Goal: Information Seeking & Learning: Learn about a topic

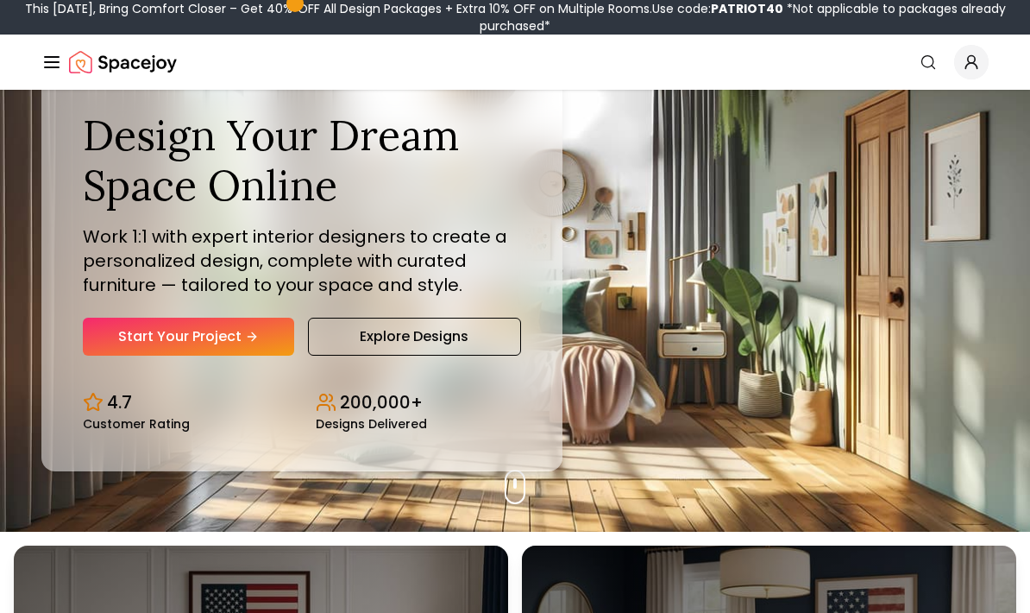
click at [481, 355] on link "Explore Designs" at bounding box center [414, 336] width 213 height 38
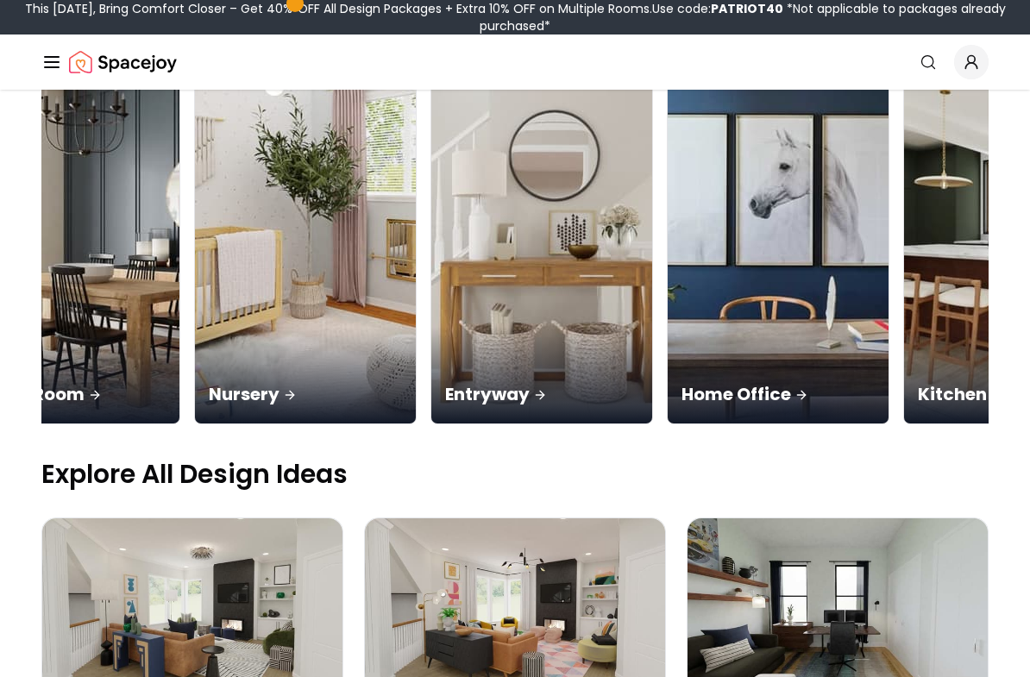
scroll to position [0, 586]
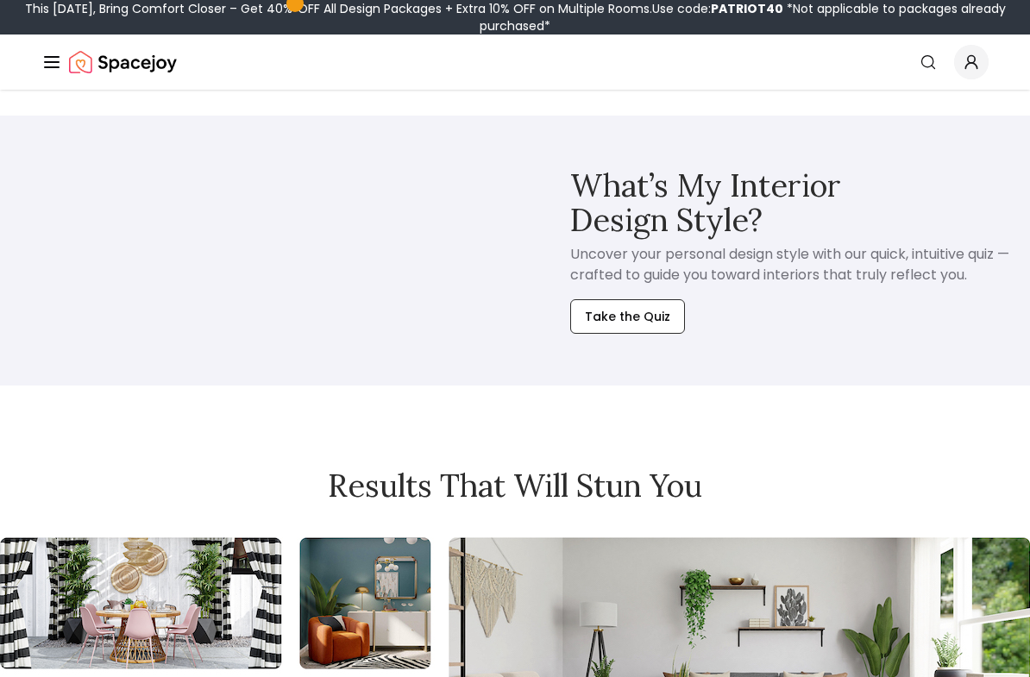
scroll to position [993, 0]
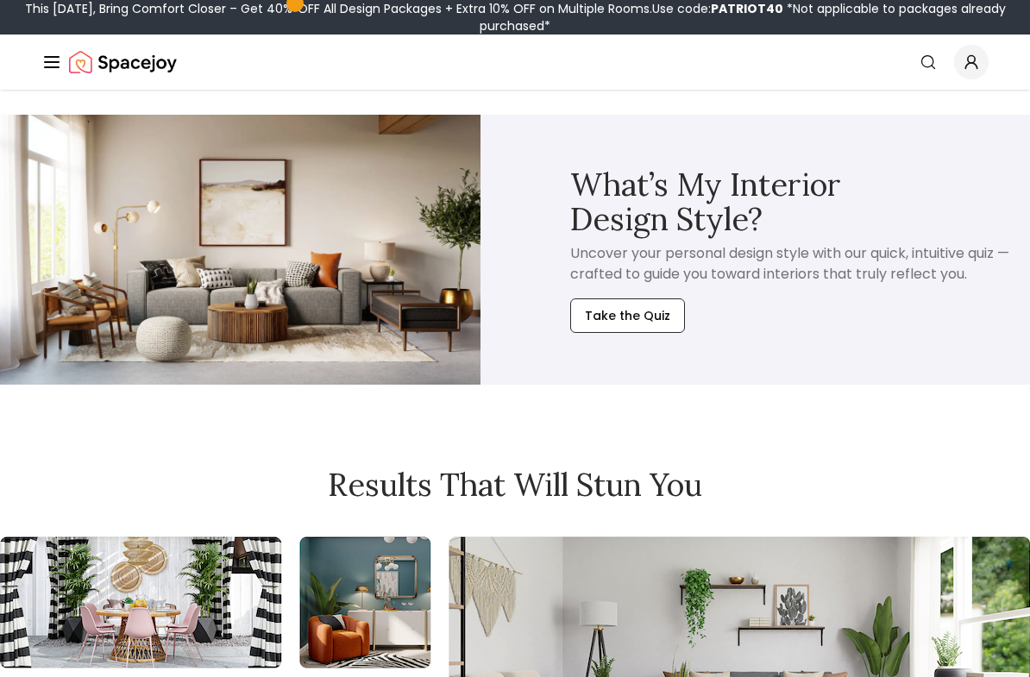
click at [651, 313] on button "Take the Quiz" at bounding box center [627, 316] width 115 height 35
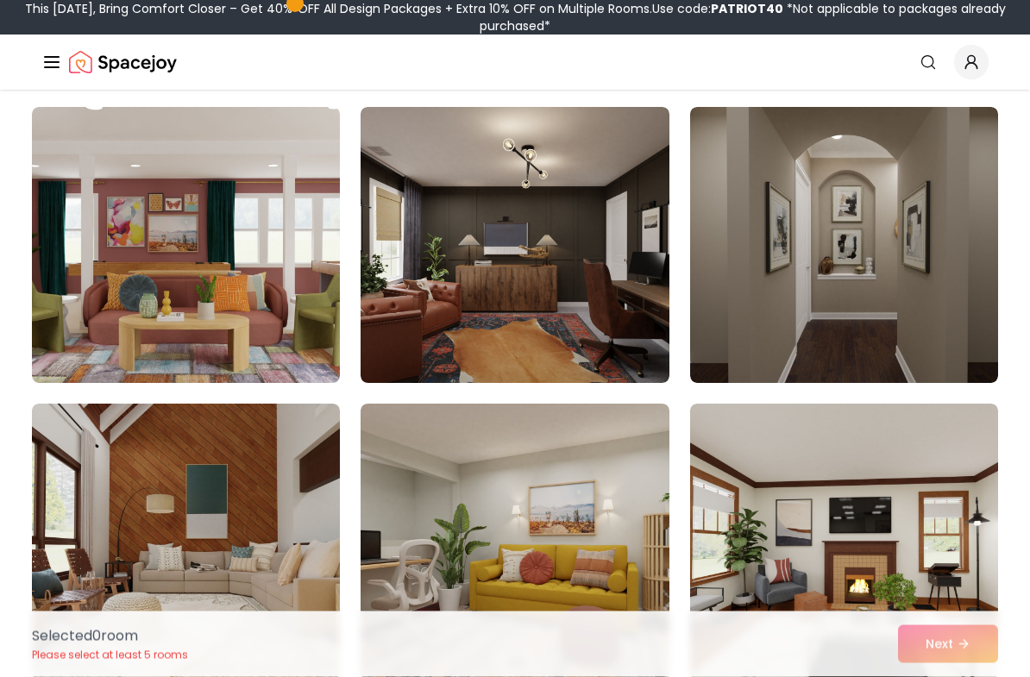
scroll to position [129, 0]
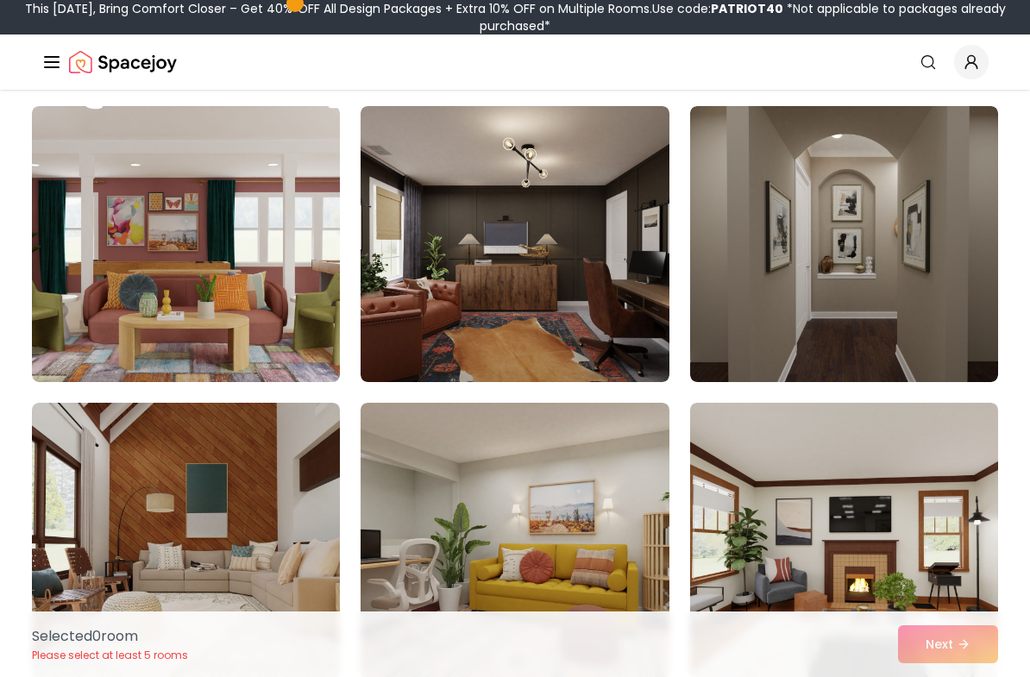
click at [821, 218] on img at bounding box center [844, 244] width 308 height 276
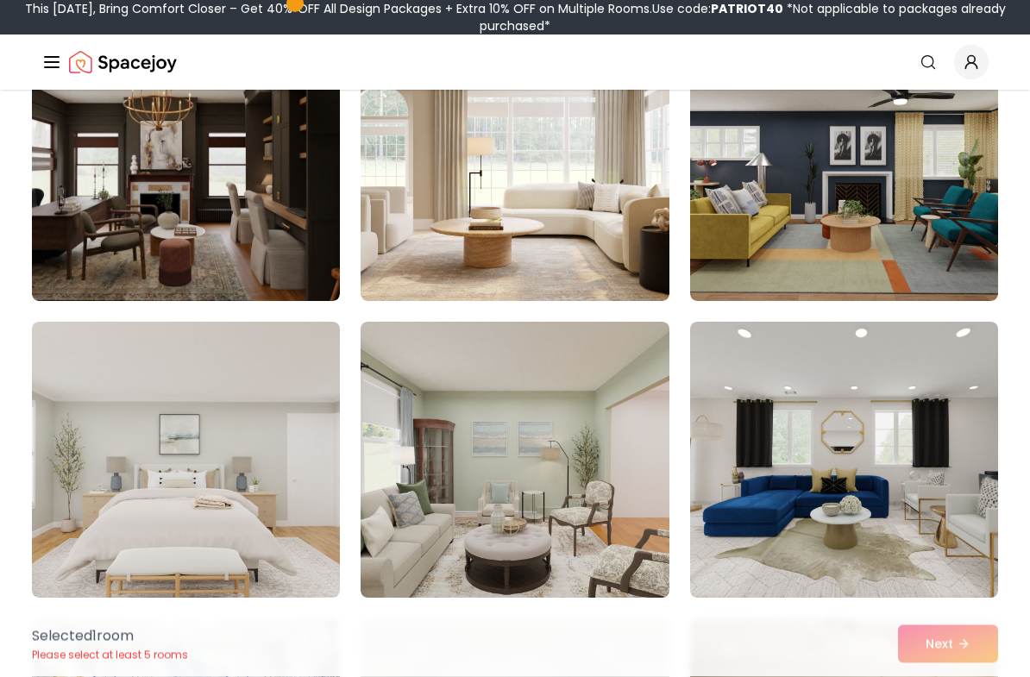
scroll to position [1100, 0]
click at [120, 182] on img at bounding box center [186, 163] width 308 height 276
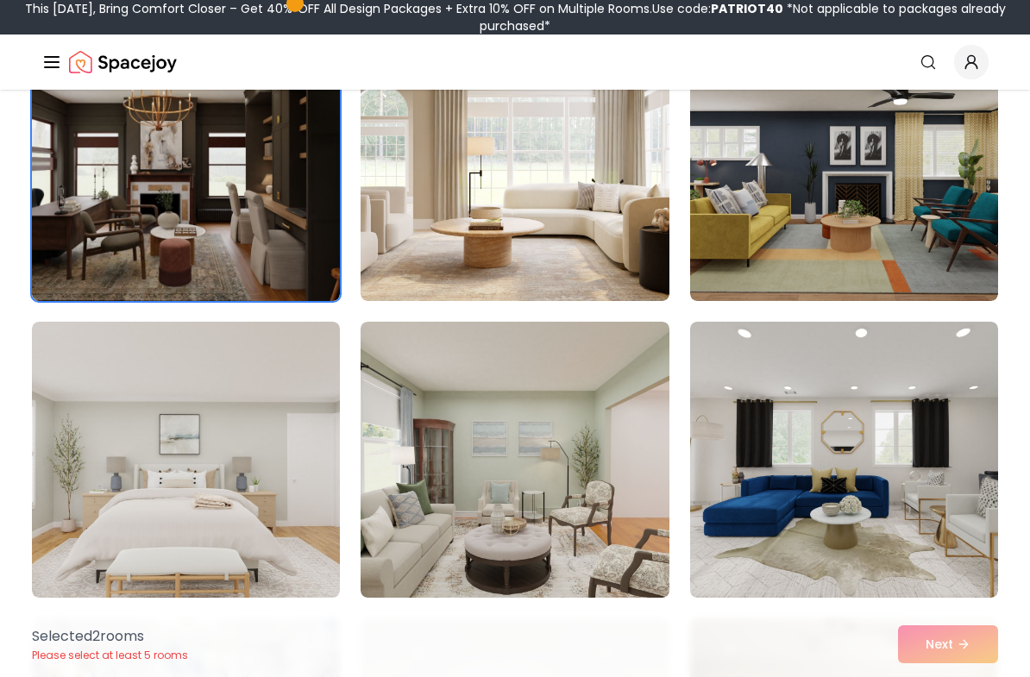
click at [626, 163] on img at bounding box center [515, 163] width 308 height 276
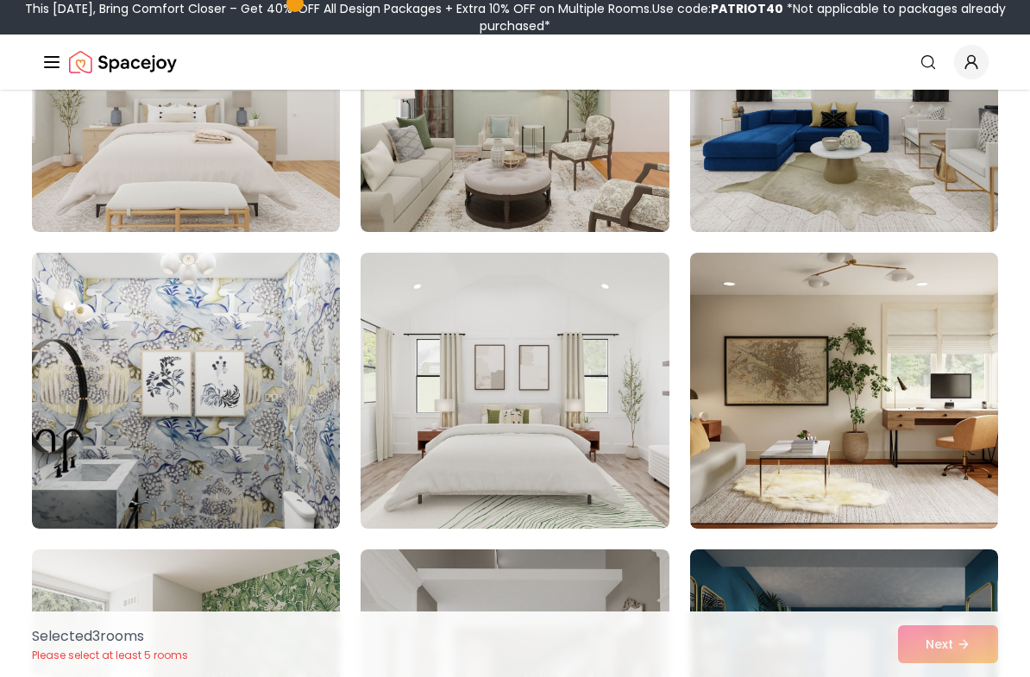
scroll to position [1478, 0]
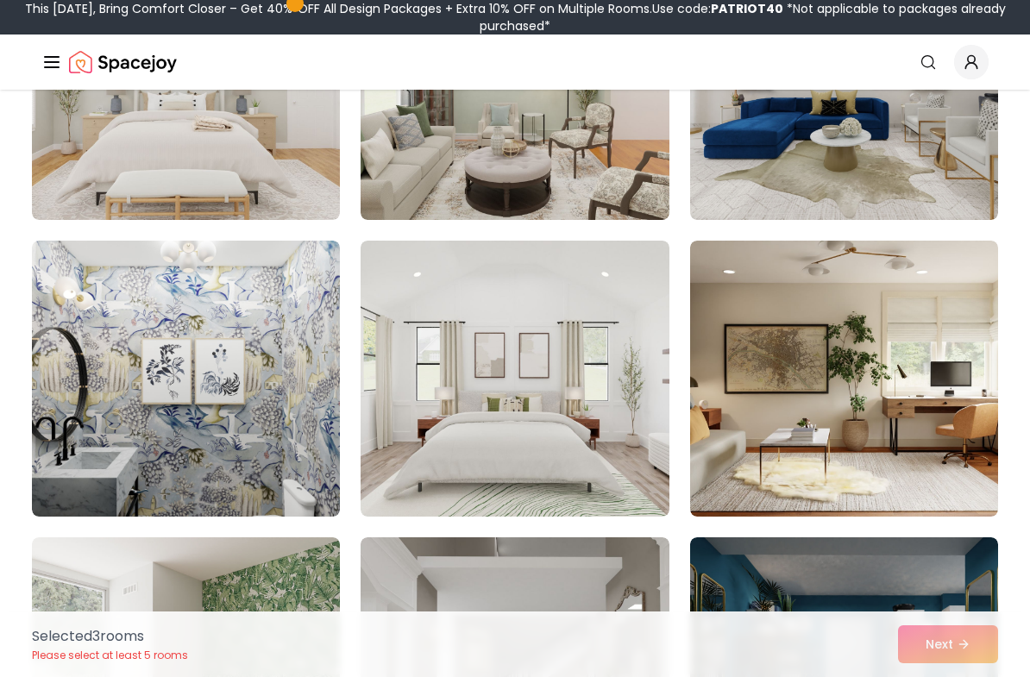
click at [949, 332] on img at bounding box center [844, 379] width 308 height 276
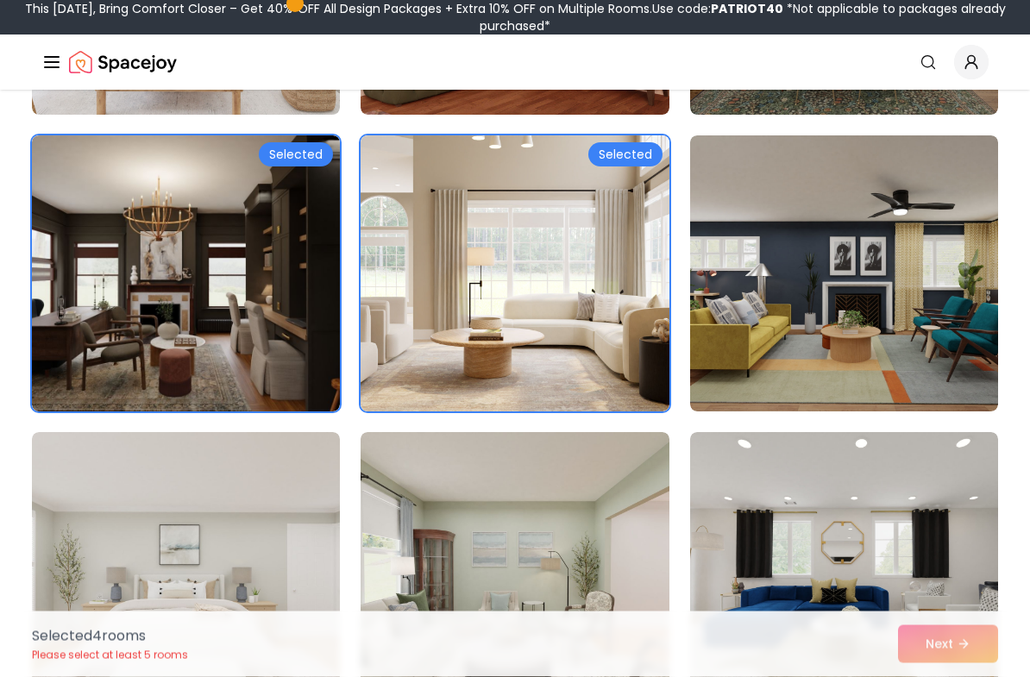
scroll to position [989, 0]
click at [647, 371] on img at bounding box center [515, 273] width 308 height 276
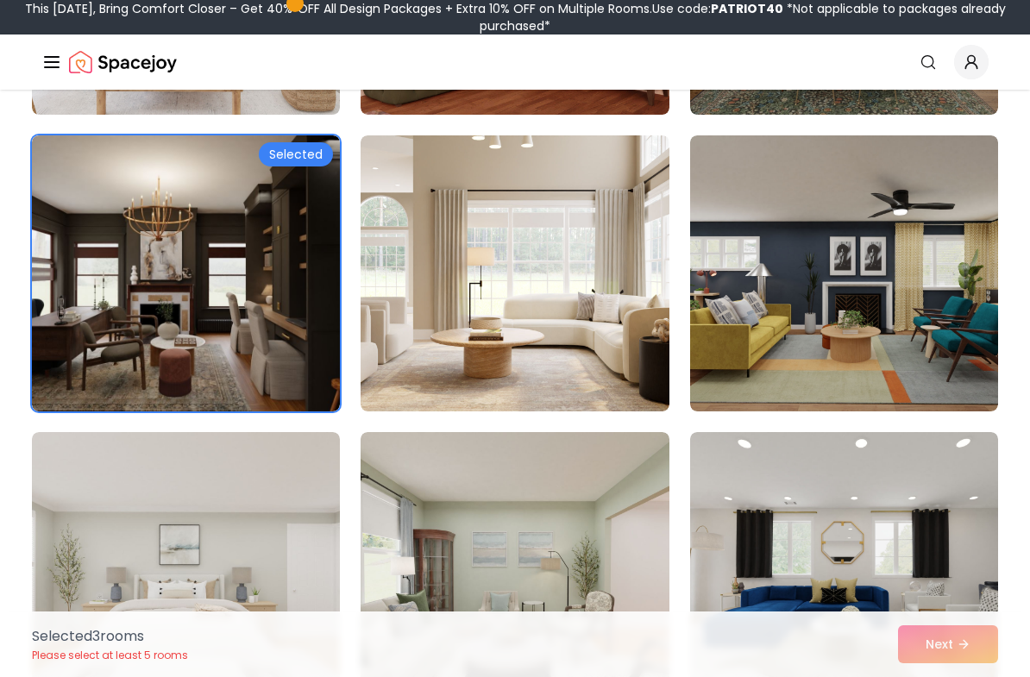
click at [137, 327] on img at bounding box center [186, 273] width 308 height 276
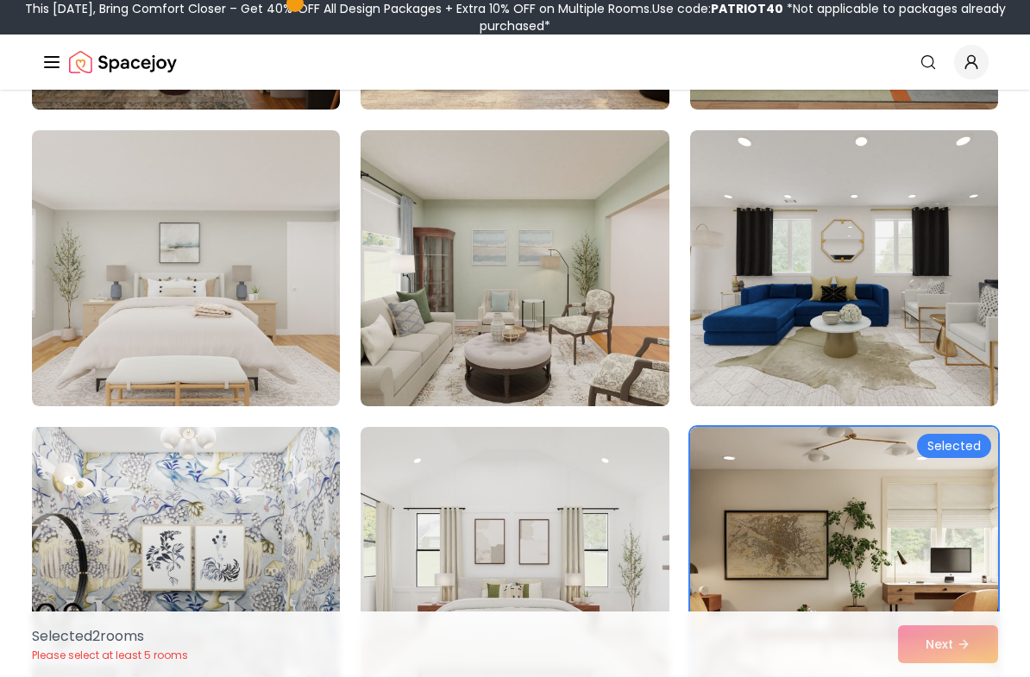
scroll to position [1395, 0]
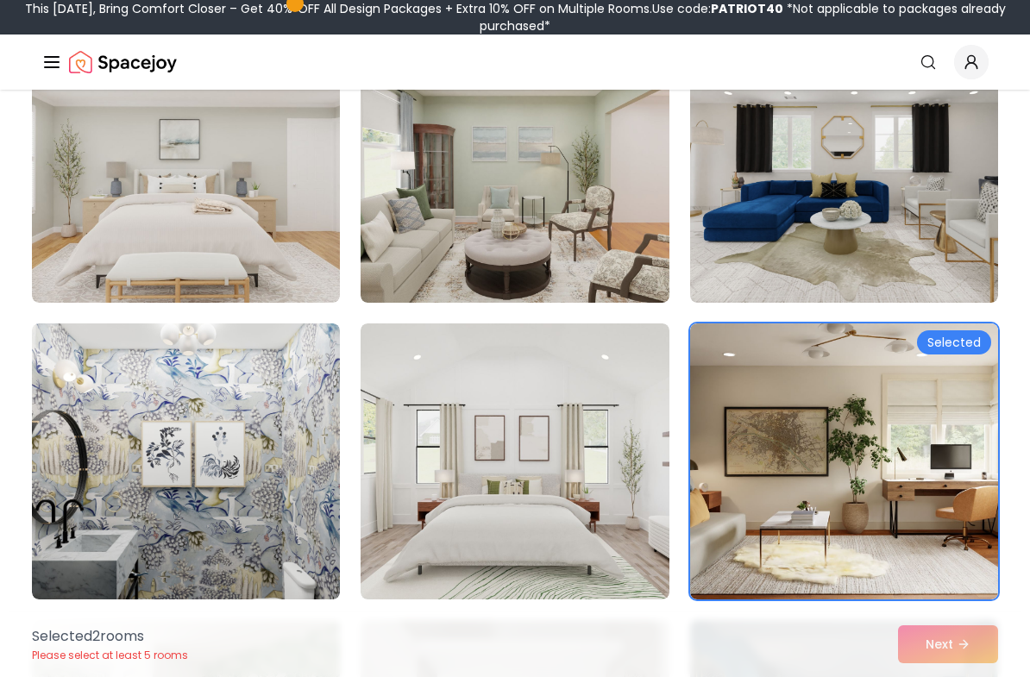
click at [654, 252] on img at bounding box center [515, 165] width 308 height 276
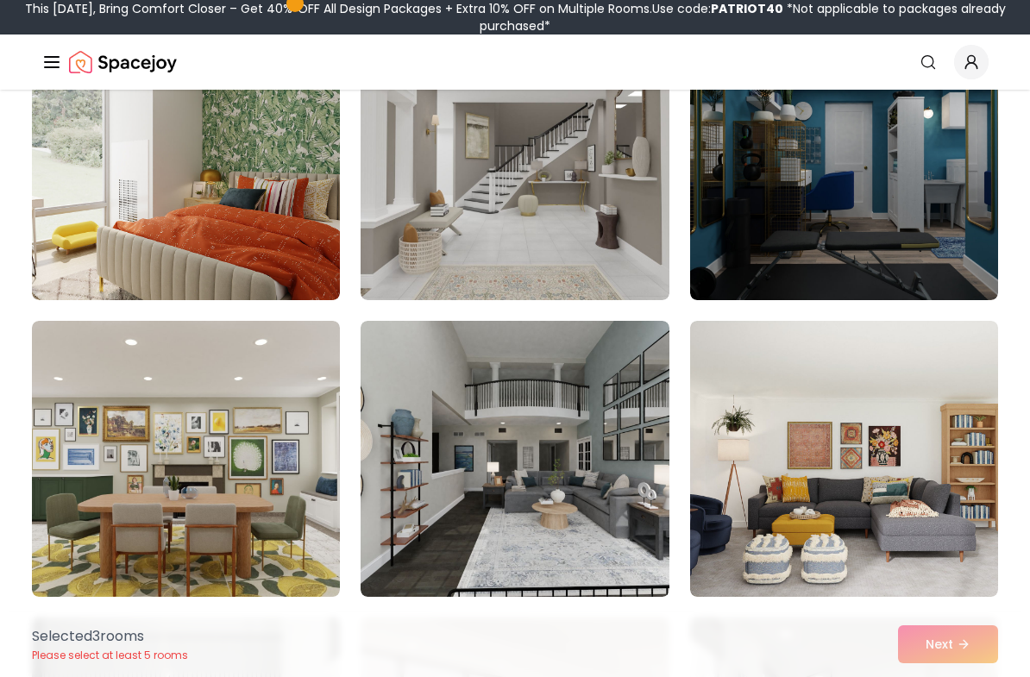
scroll to position [1959, 0]
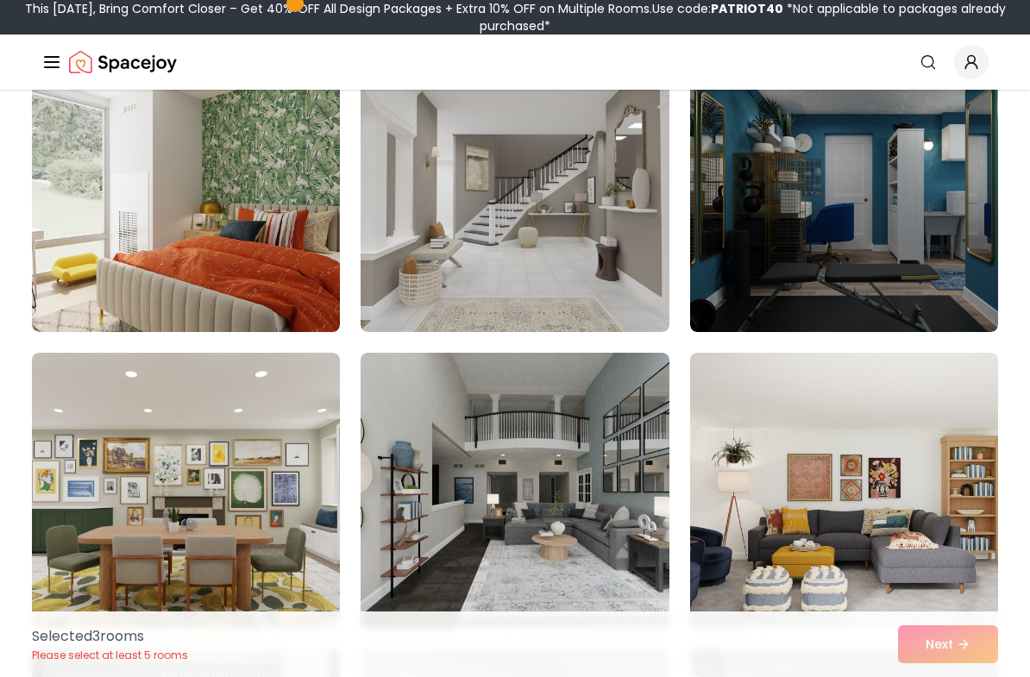
click at [625, 286] on img at bounding box center [515, 194] width 308 height 276
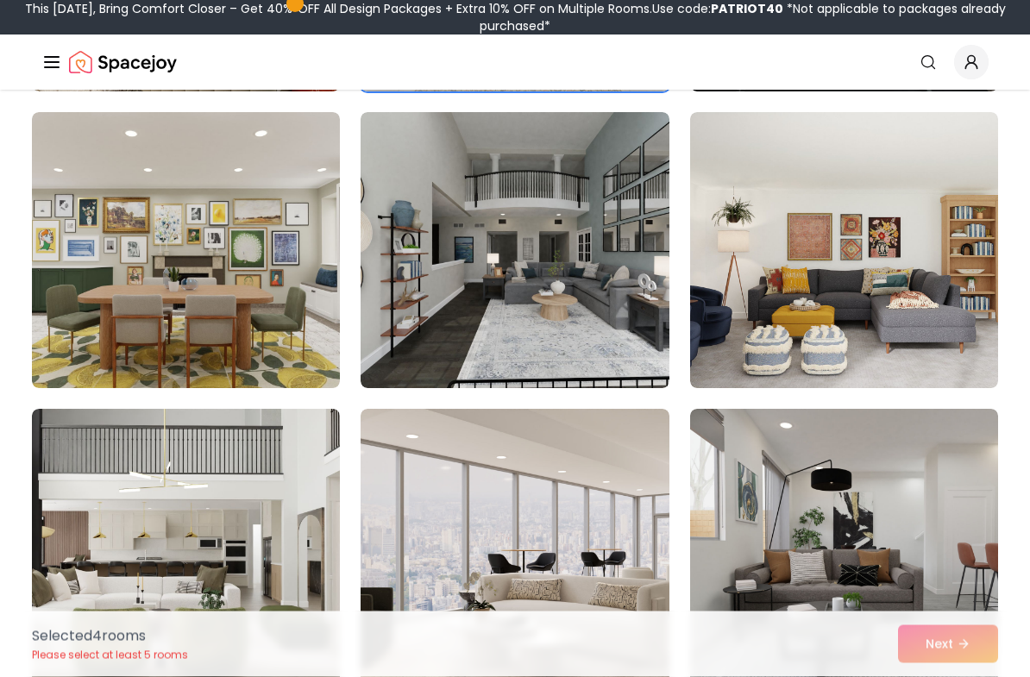
scroll to position [2200, 0]
click at [638, 331] on img at bounding box center [515, 250] width 308 height 276
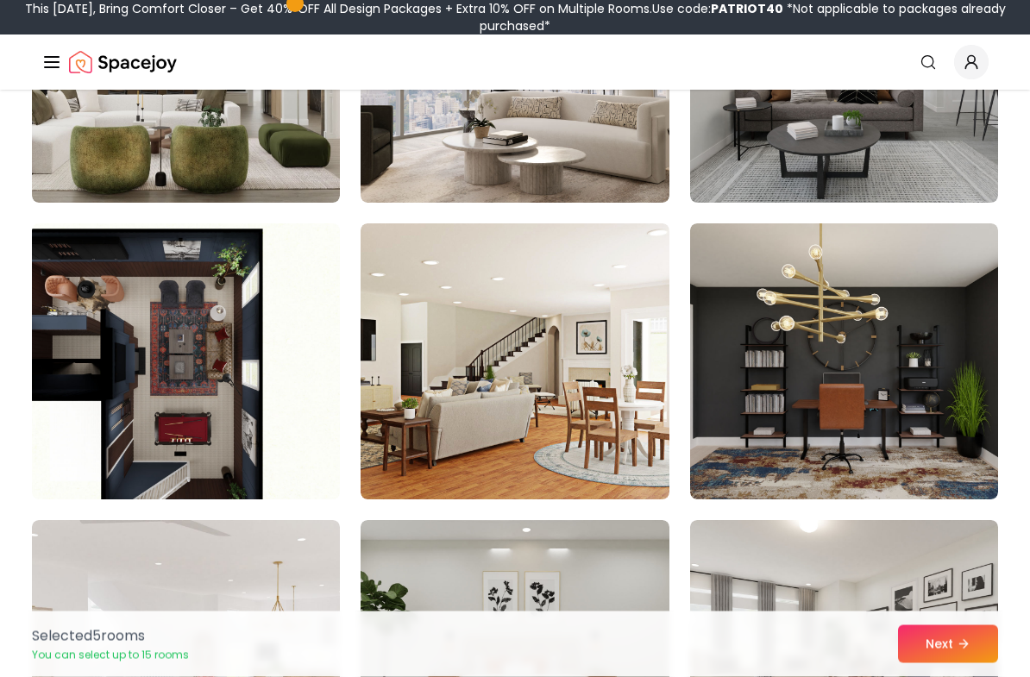
scroll to position [2682, 0]
click at [822, 168] on img at bounding box center [844, 65] width 308 height 276
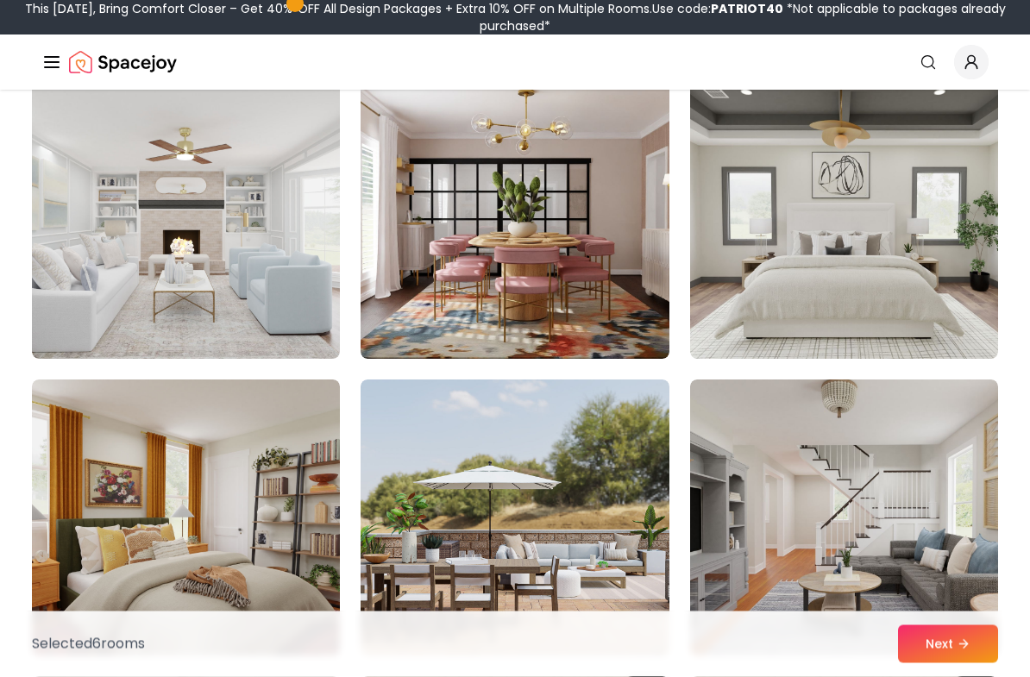
scroll to position [4010, 0]
click at [93, 195] on img at bounding box center [186, 221] width 308 height 276
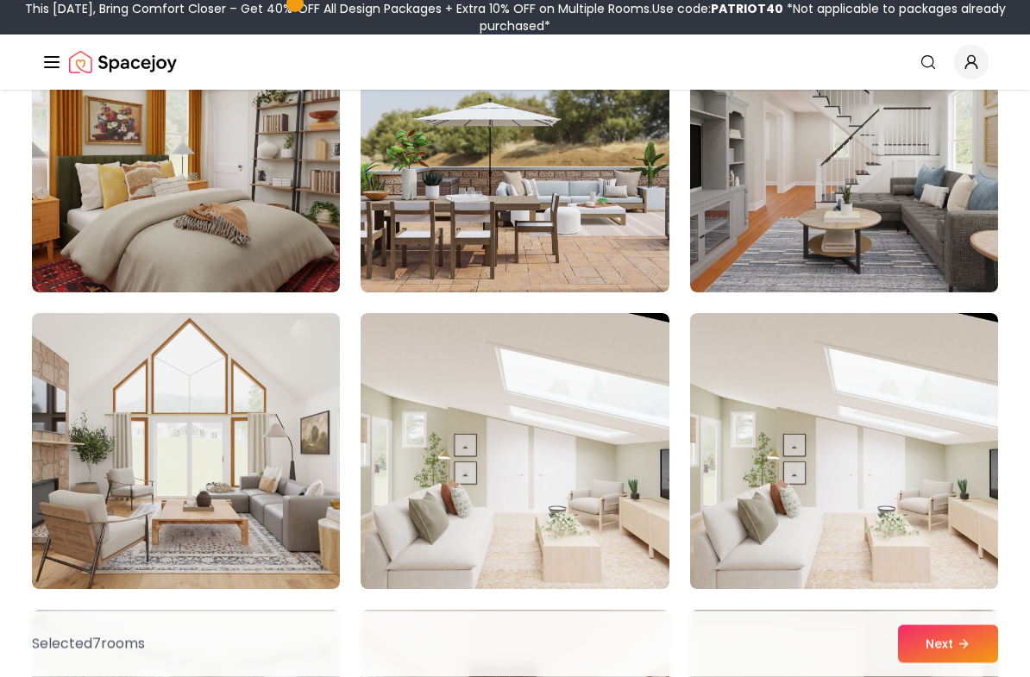
click at [878, 229] on img at bounding box center [844, 155] width 308 height 276
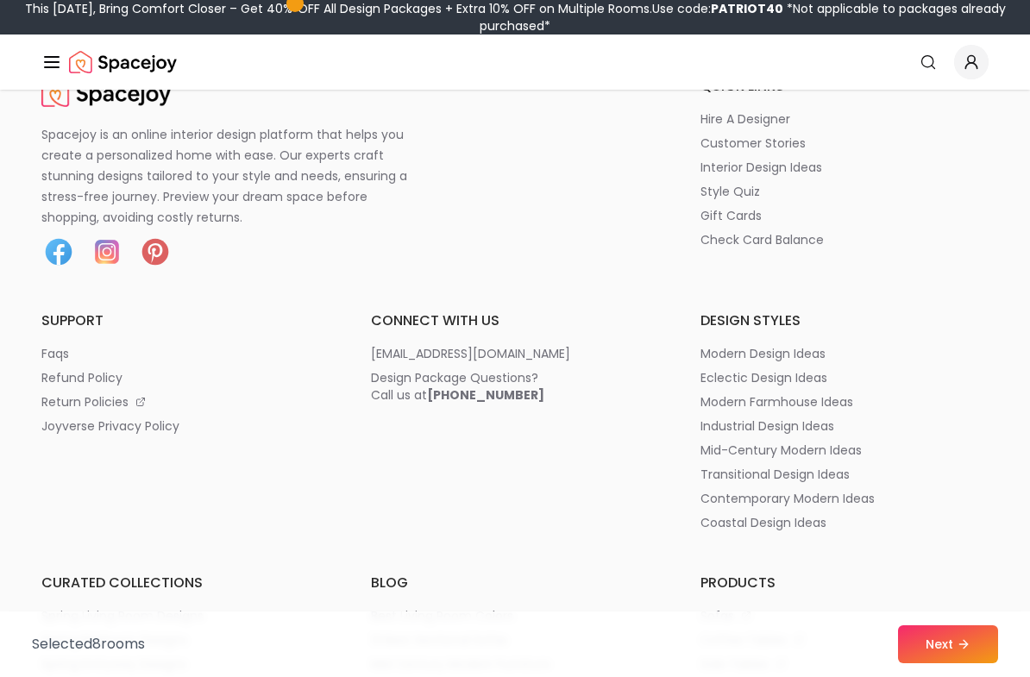
scroll to position [10285, 0]
click at [945, 650] on button "Next" at bounding box center [948, 644] width 100 height 38
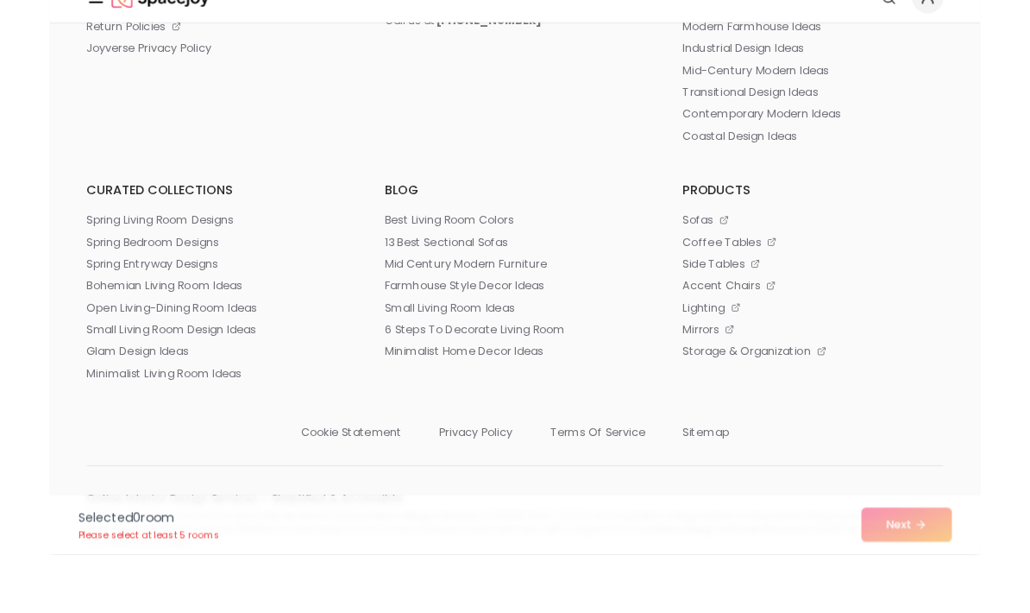
scroll to position [1688, 0]
